Goal: Navigation & Orientation: Find specific page/section

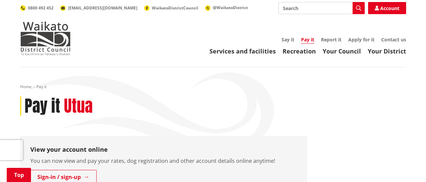
scroll to position [101, 0]
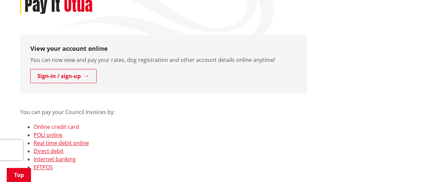
click at [61, 127] on link "Online credit card" at bounding box center [56, 126] width 45 height 7
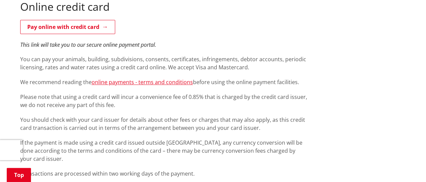
scroll to position [101, 0]
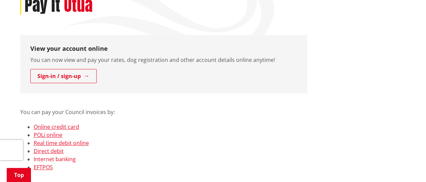
click at [59, 160] on link "Internet banking" at bounding box center [55, 158] width 42 height 7
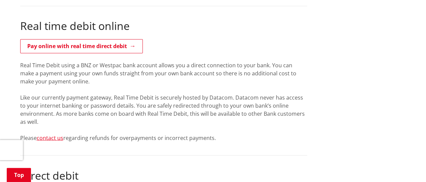
scroll to position [595, 0]
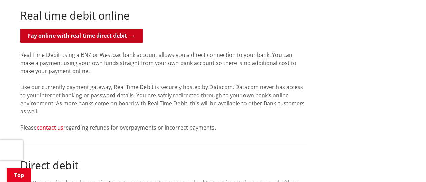
click at [107, 35] on link "Pay online with real time direct debit" at bounding box center [81, 36] width 122 height 14
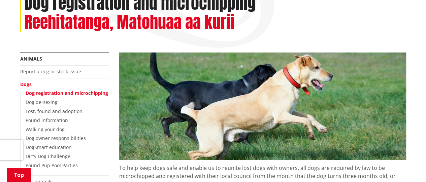
scroll to position [101, 0]
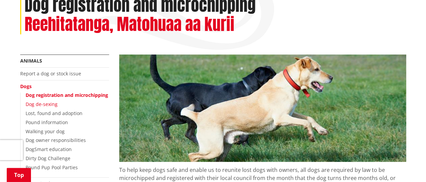
click at [44, 106] on link "Dog de-sexing" at bounding box center [42, 104] width 32 height 6
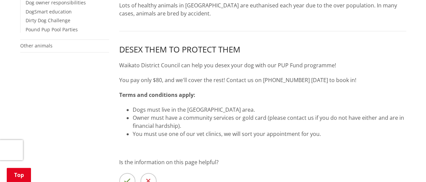
scroll to position [236, 0]
